Goal: Use online tool/utility: Utilize a website feature to perform a specific function

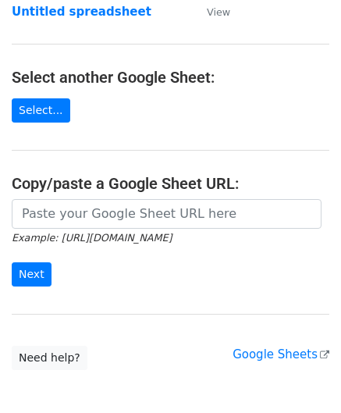
scroll to position [156, 0]
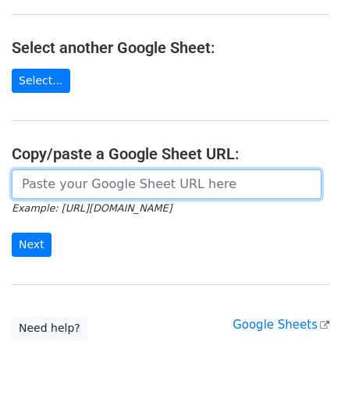
click at [70, 187] on input "url" at bounding box center [167, 184] width 310 height 30
paste input "https://docs.google.com/spreadsheets/d/1qjCFVa-05buhFcYJuT2WZlyUR3I3swT0oH3fUCh…"
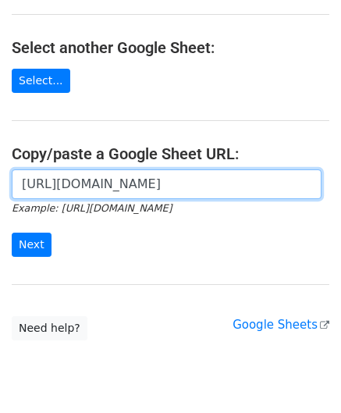
scroll to position [0, 331]
type input "https://docs.google.com/spreadsheets/d/1qjCFVa-05buhFcYJuT2WZlyUR3I3swT0oH3fUCh…"
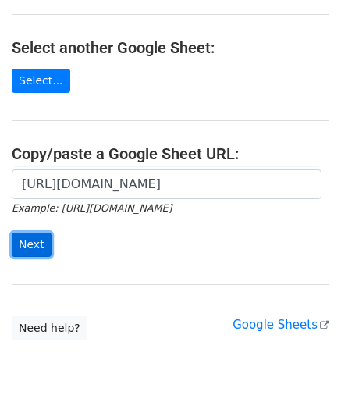
click at [41, 245] on input "Next" at bounding box center [32, 245] width 40 height 24
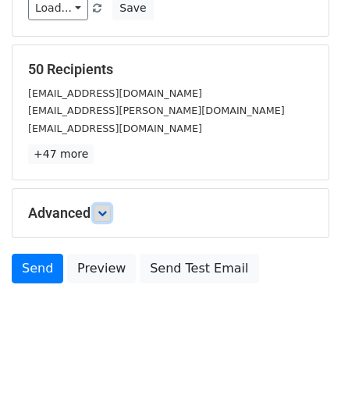
click at [101, 212] on icon at bounding box center [102, 212] width 9 height 9
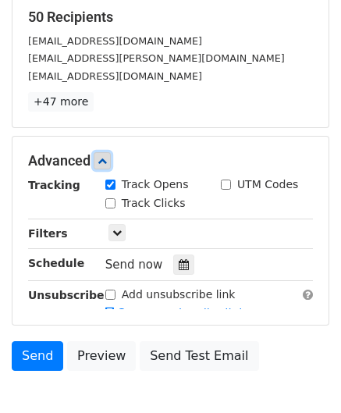
scroll to position [312, 0]
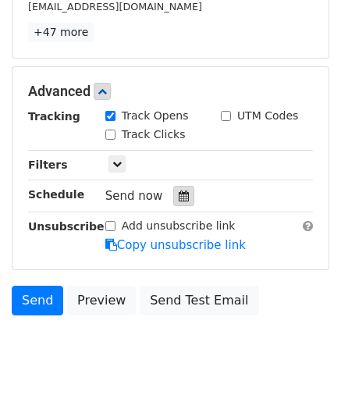
click at [173, 193] on div at bounding box center [183, 196] width 21 height 20
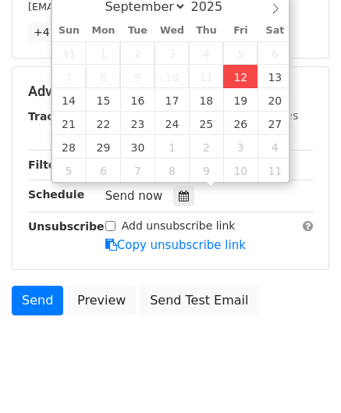
type input "[DATE] 12:00"
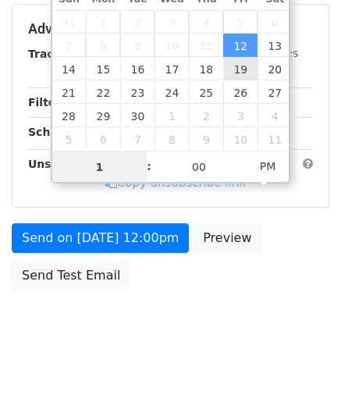
type input "10"
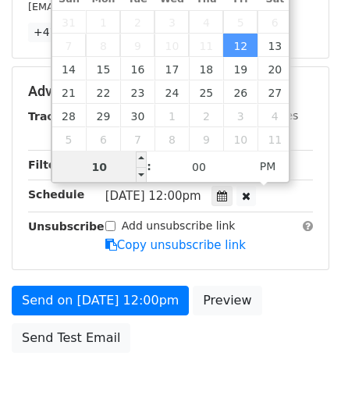
click at [67, 170] on input "10" at bounding box center [99, 166] width 95 height 31
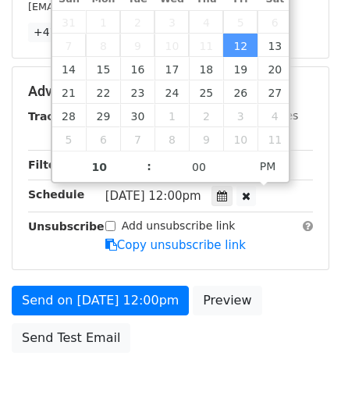
type input "[DATE] 22:00"
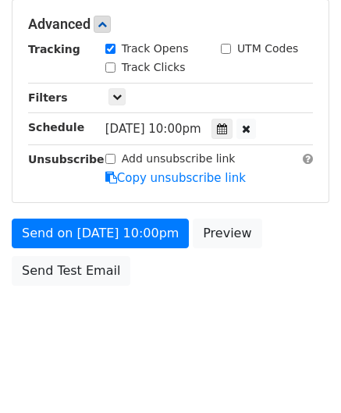
scroll to position [379, 0]
